Goal: Find specific page/section: Find specific page/section

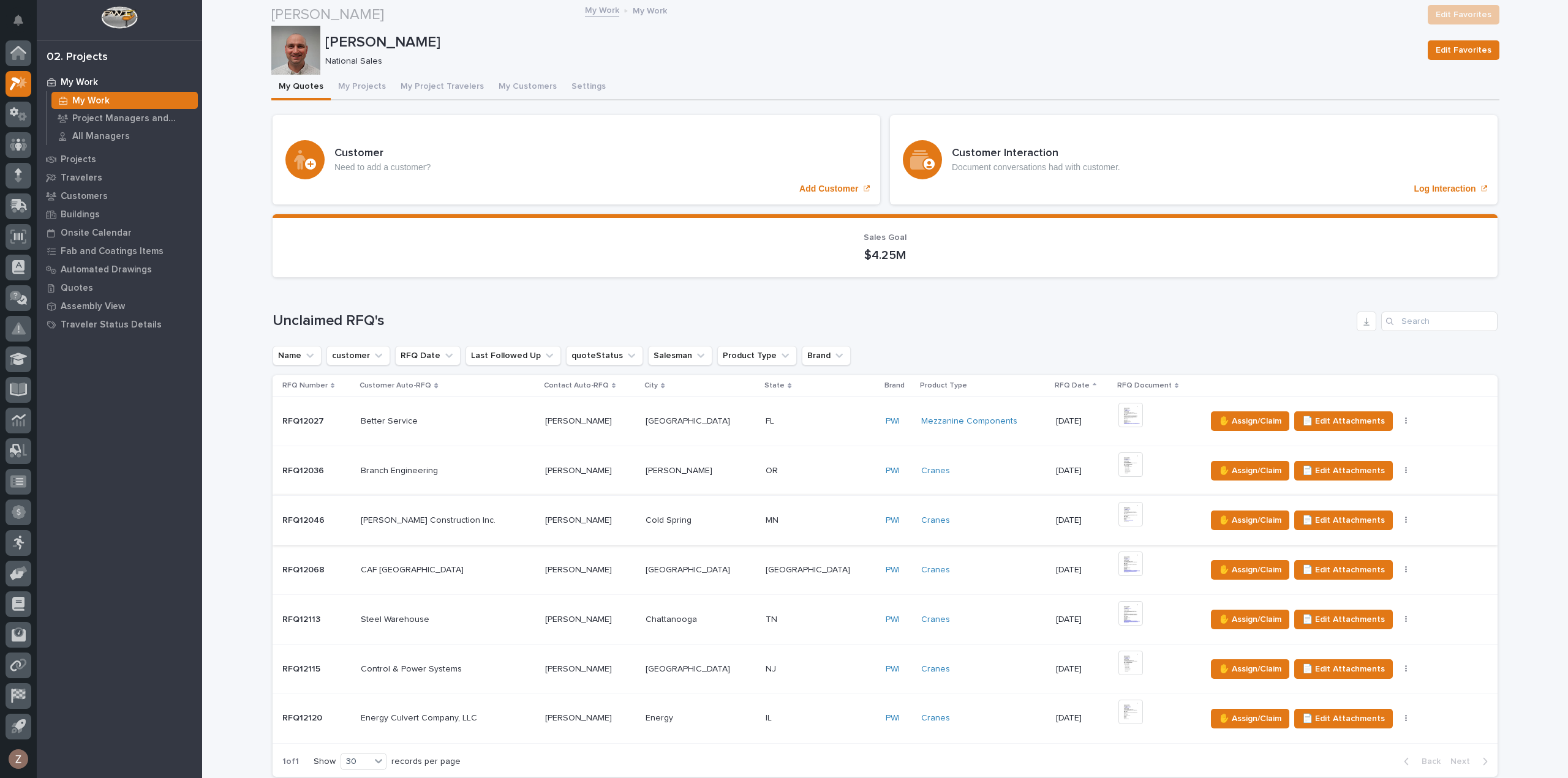
scroll to position [428, 0]
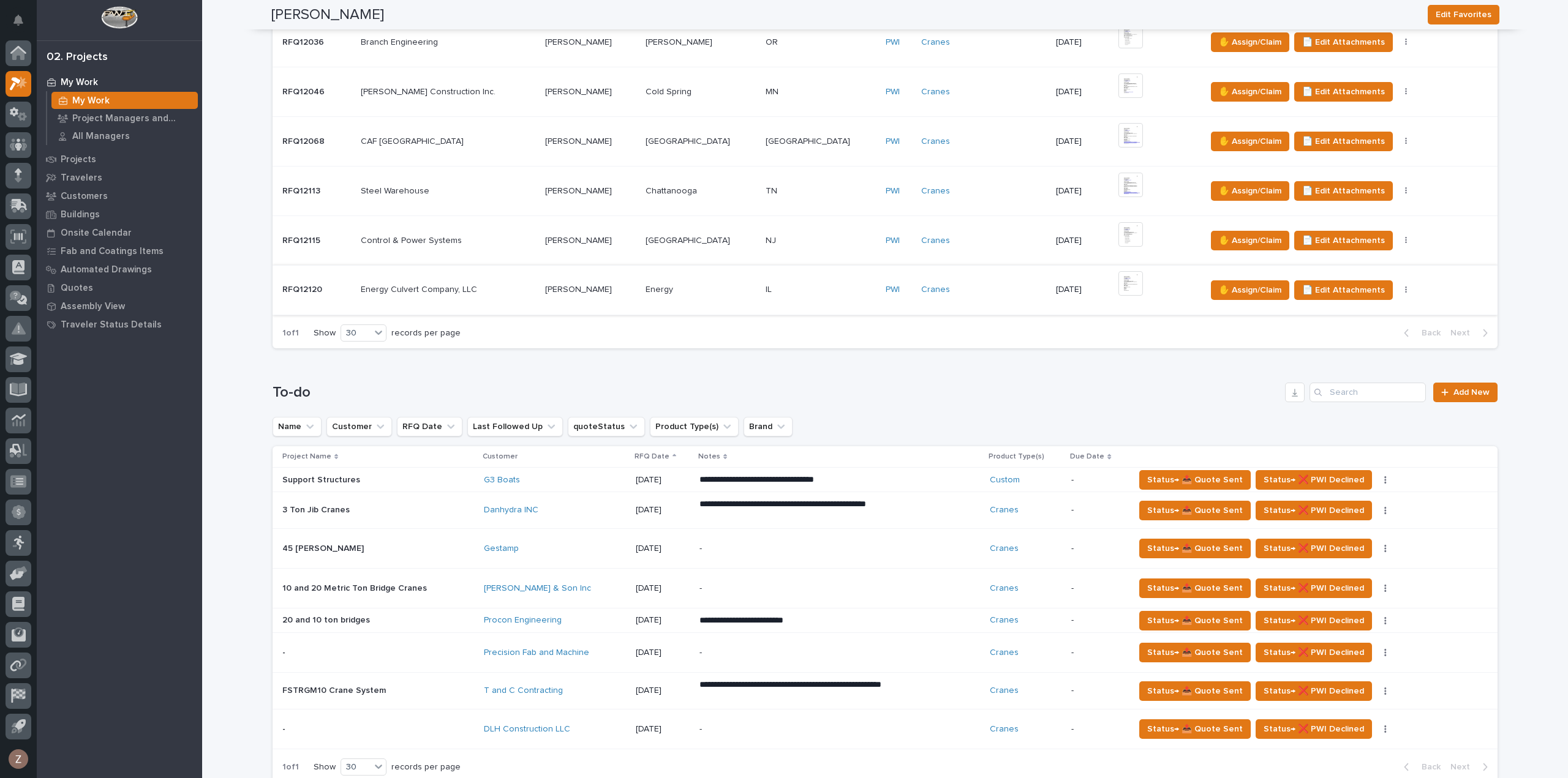
click at [1118, 277] on img at bounding box center [1131, 284] width 25 height 25
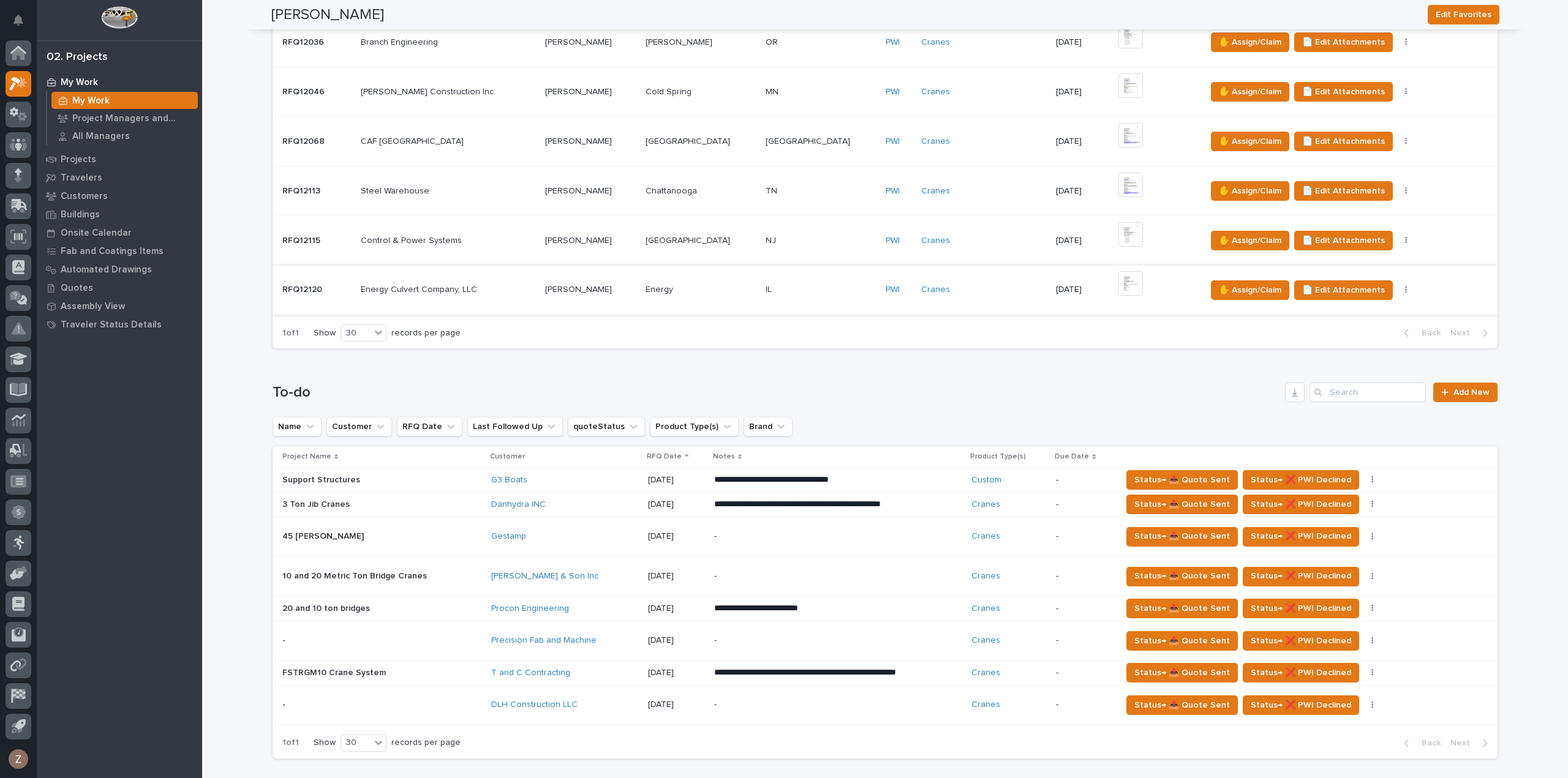
click at [1118, 278] on img at bounding box center [1131, 284] width 25 height 25
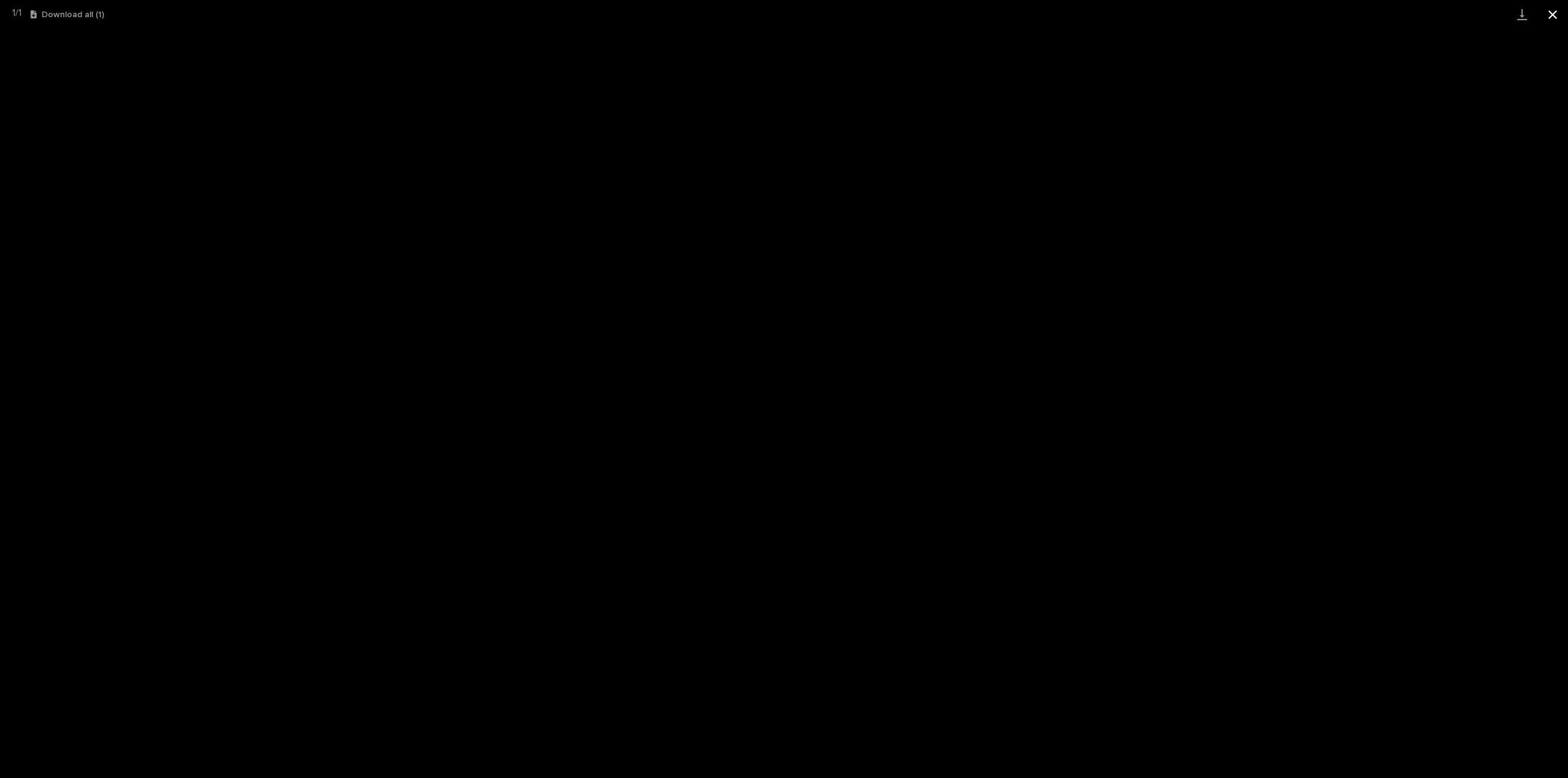
click at [1562, 9] on button "Close gallery" at bounding box center [1553, 14] width 31 height 29
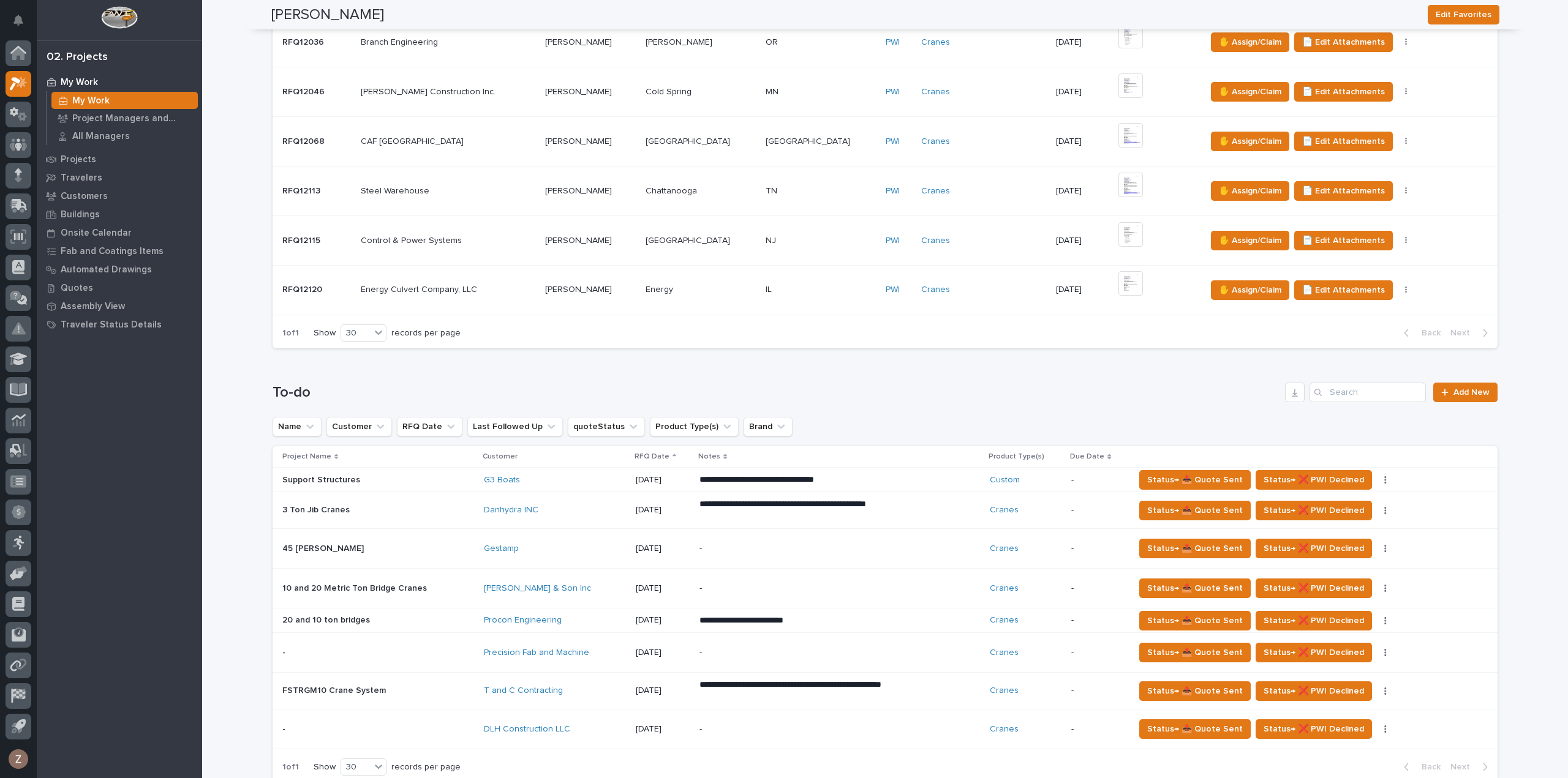
scroll to position [551, 0]
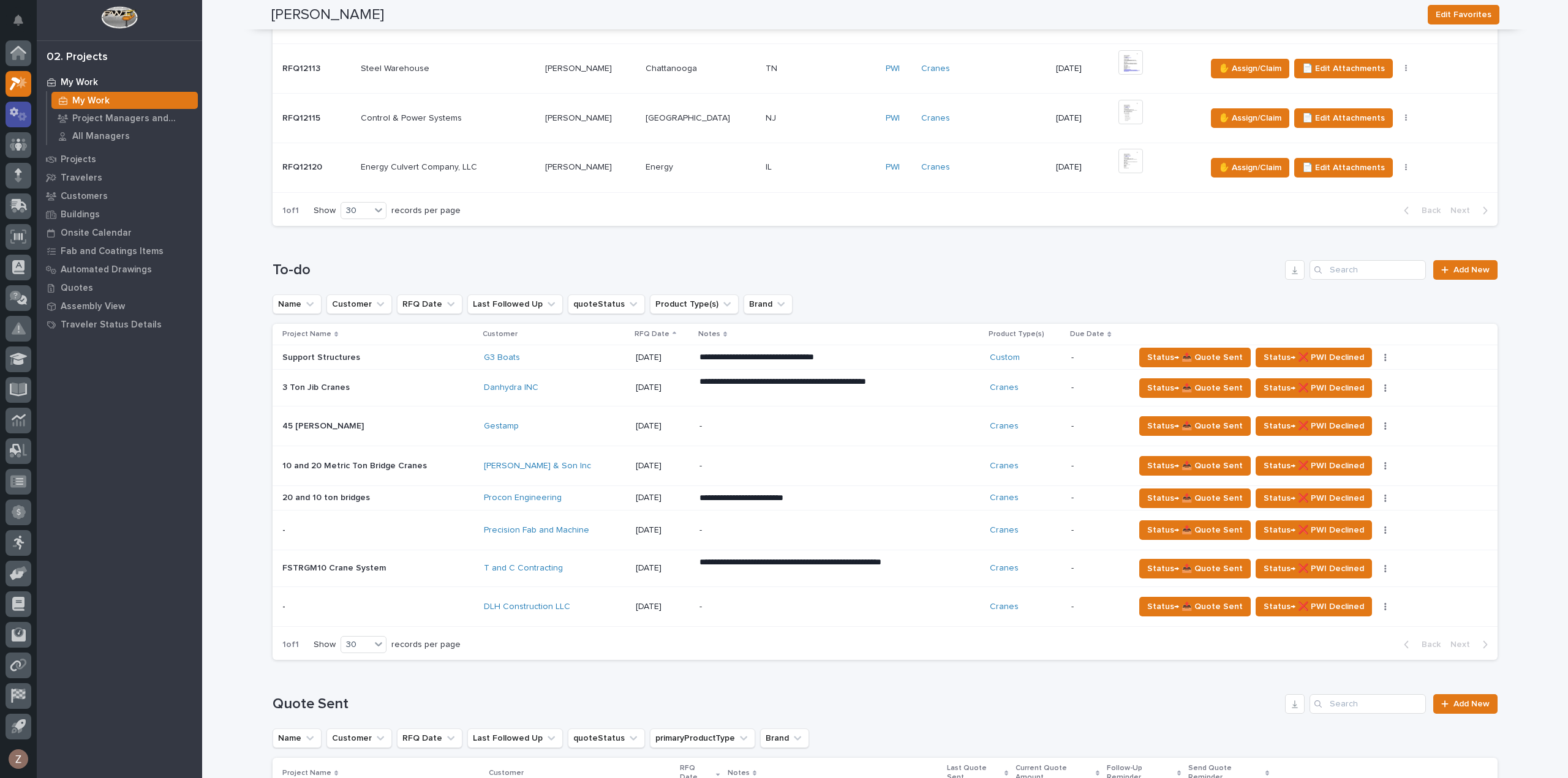
click at [14, 122] on div at bounding box center [19, 114] width 26 height 26
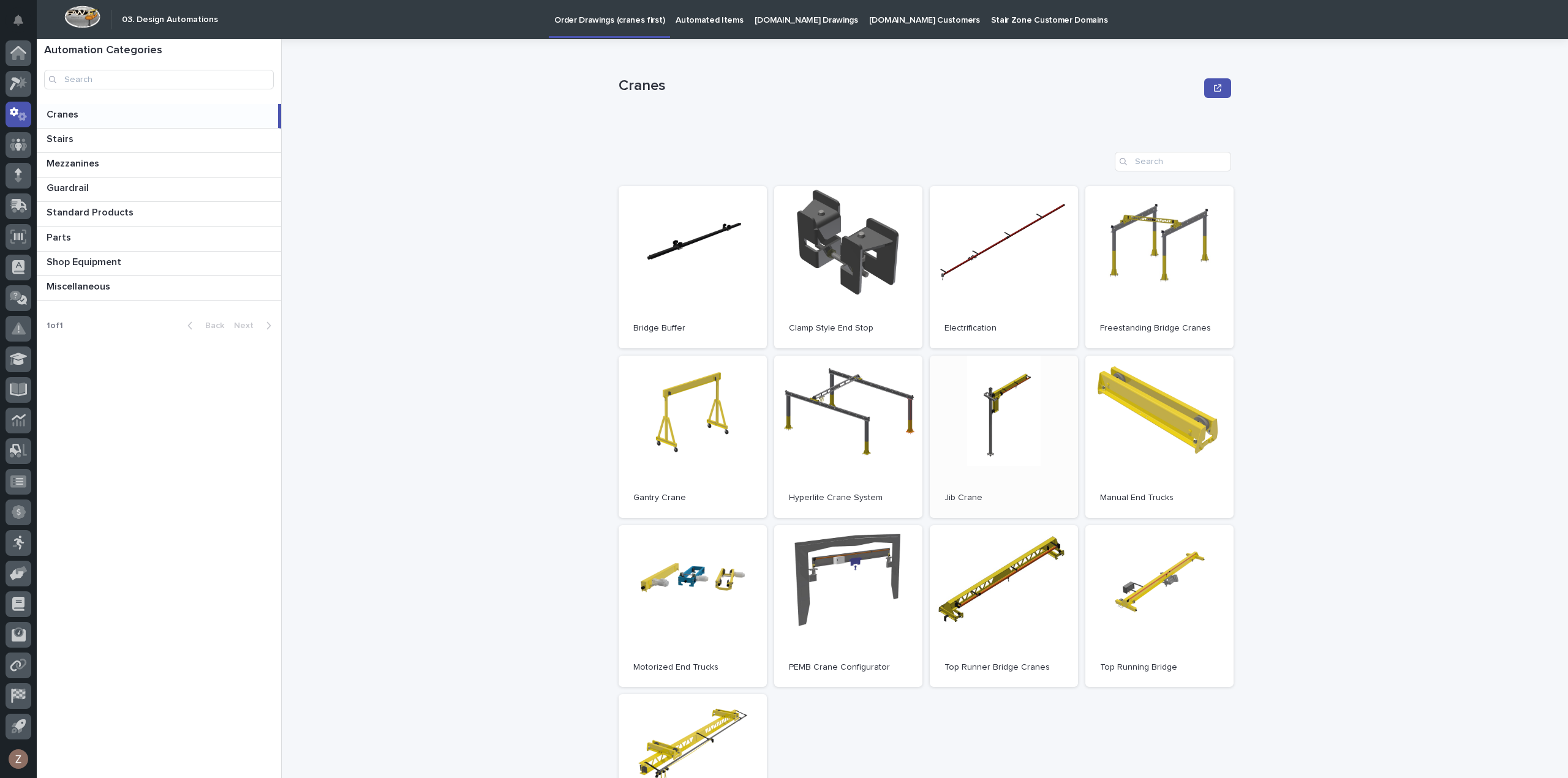
click at [1009, 433] on span "Open" at bounding box center [1004, 436] width 22 height 9
